Goal: Submit feedback/report problem: Complete application form

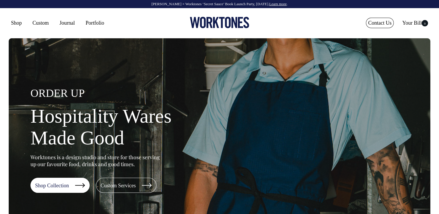
click at [376, 24] on link "Contact Us" at bounding box center [380, 23] width 28 height 10
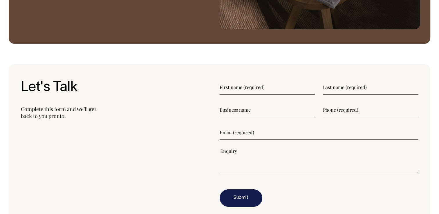
scroll to position [669, 0]
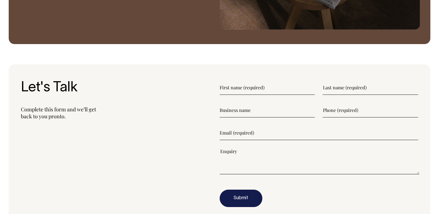
click at [265, 69] on section "Let's Talk Complete this form and we’ll get back to you pronto." at bounding box center [220, 147] width 422 height 167
click at [235, 83] on input"] "text" at bounding box center [268, 87] width 96 height 15
click at [255, 93] on input"] "text" at bounding box center [268, 87] width 96 height 15
type input"] "Paul"
type input"] "Goodenough"
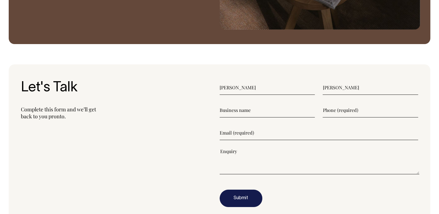
type input"] "Dolphins of Mollymook"
type input"] "1418695600"
type input"] "paul@dolphinsmollymook.au"
drag, startPoint x: 272, startPoint y: 111, endPoint x: 239, endPoint y: 111, distance: 32.5
click at [239, 111] on input"] "Dolphins of Mollymook" at bounding box center [268, 110] width 96 height 15
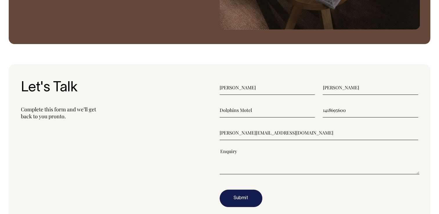
type input"] "Dolphins Motel"
drag, startPoint x: 354, startPoint y: 113, endPoint x: 310, endPoint y: 112, distance: 44.4
click at [310, 112] on div "Dolphins Motel 1418695600" at bounding box center [319, 110] width 199 height 15
type input"] "0418695600"
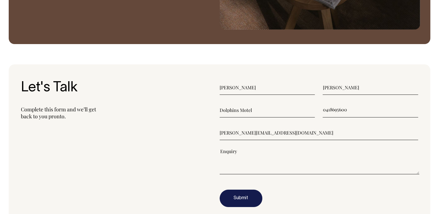
click at [318, 135] on input"] "paul@dolphinsmollymook.au" at bounding box center [319, 133] width 199 height 15
click at [384, 157] on textarea"] at bounding box center [320, 161] width 200 height 26
click at [225, 166] on textarea"] at bounding box center [320, 161] width 200 height 26
type textarea"] "I"
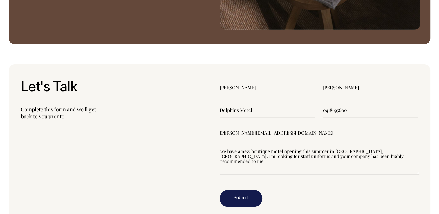
click at [345, 147] on form "Paul Goodenough Dolphins Motel 0418695600 paul@dolphinsmollymook.au we have a n…" at bounding box center [319, 143] width 199 height 127
click at [359, 153] on textarea"] "we have a new boutique motel opening this summer in Mollymook, NSW. I'm looking…" at bounding box center [320, 161] width 200 height 26
click at [361, 157] on textarea"] "we have a new boutique motel opening this summer in Mollymook, NSW. I'm looking…" at bounding box center [320, 161] width 200 height 26
type textarea"] "we have a new boutique motel opening this summer in Mollymook, NSW. I'm looking…"
click at [243, 198] on button "Submit" at bounding box center [241, 198] width 43 height 17
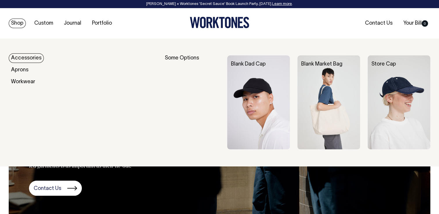
click at [19, 25] on link "Shop" at bounding box center [17, 24] width 17 height 10
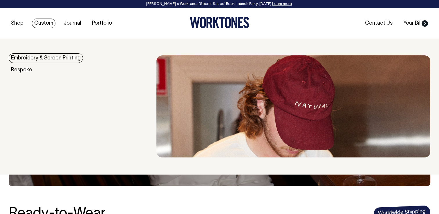
click at [42, 26] on link "Custom" at bounding box center [44, 24] width 24 height 10
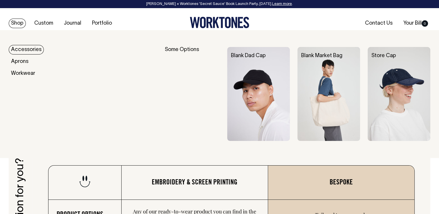
scroll to position [722, 0]
click at [12, 24] on link "Shop" at bounding box center [17, 24] width 17 height 10
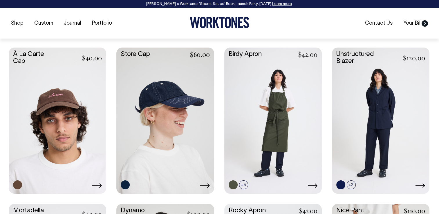
scroll to position [398, 0]
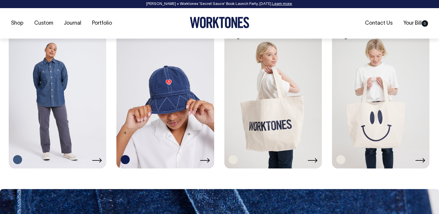
click at [57, 107] on link at bounding box center [58, 94] width 98 height 145
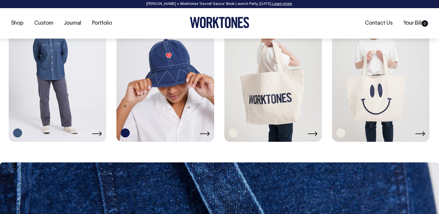
scroll to position [1100, 0]
